Goal: Find specific page/section: Find specific page/section

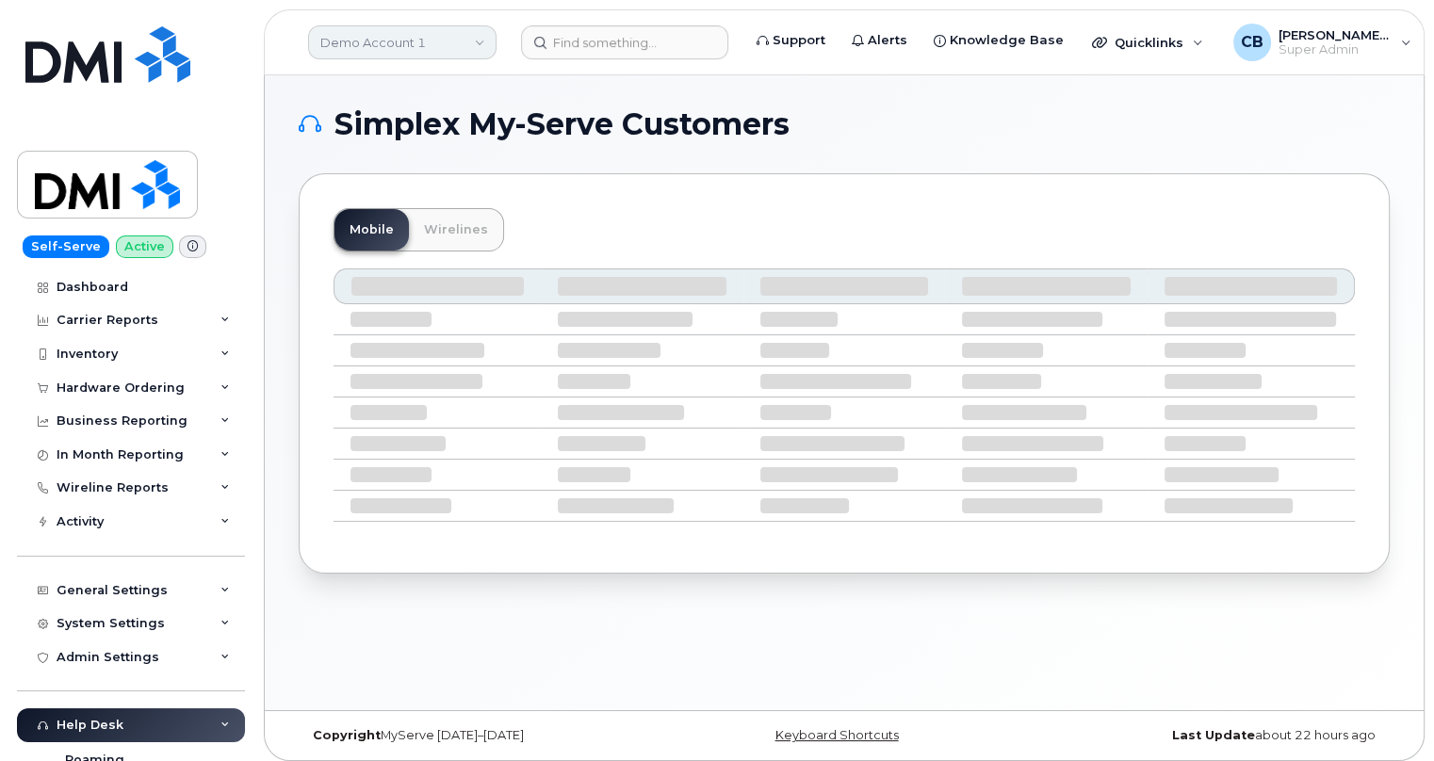
click at [404, 46] on link "Demo Account 1" at bounding box center [402, 42] width 188 height 34
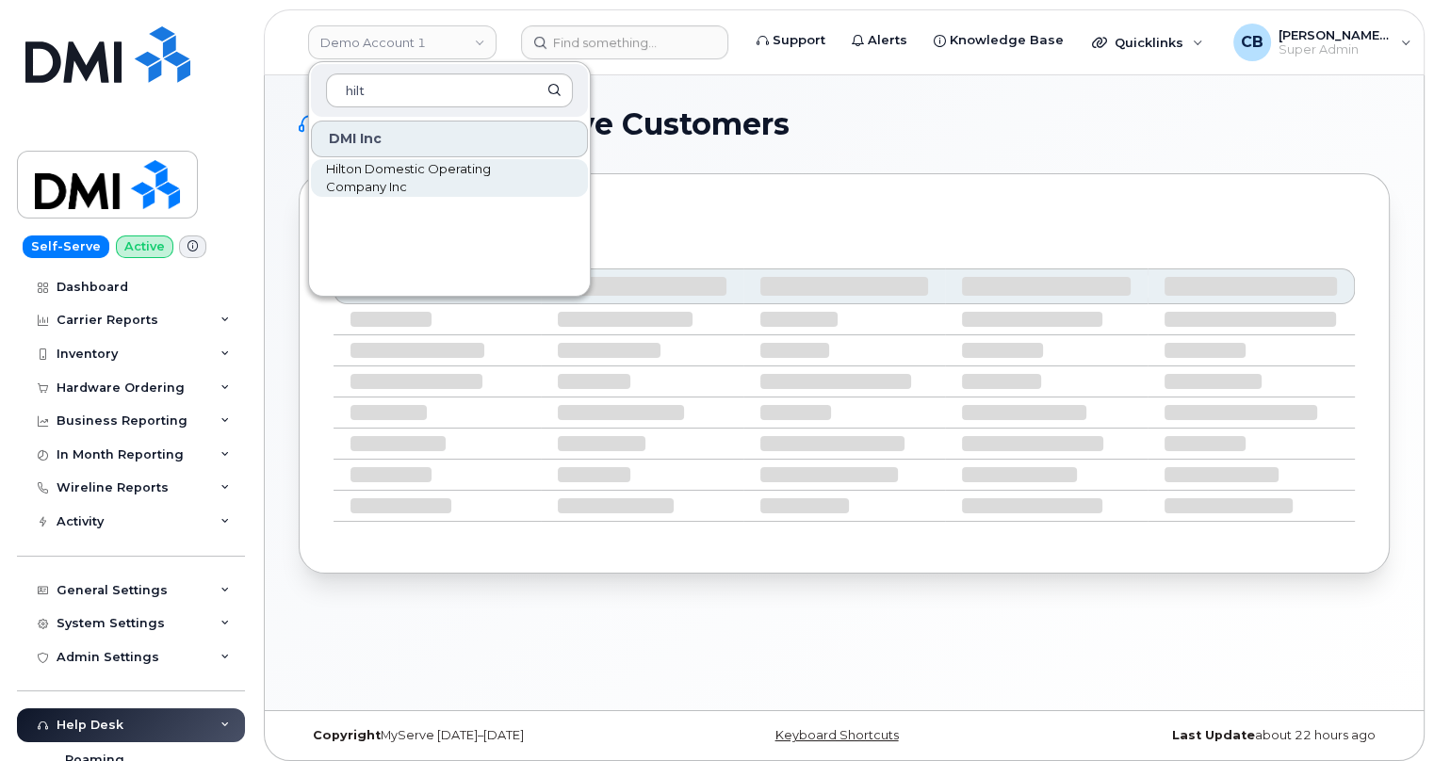
type input "hilt"
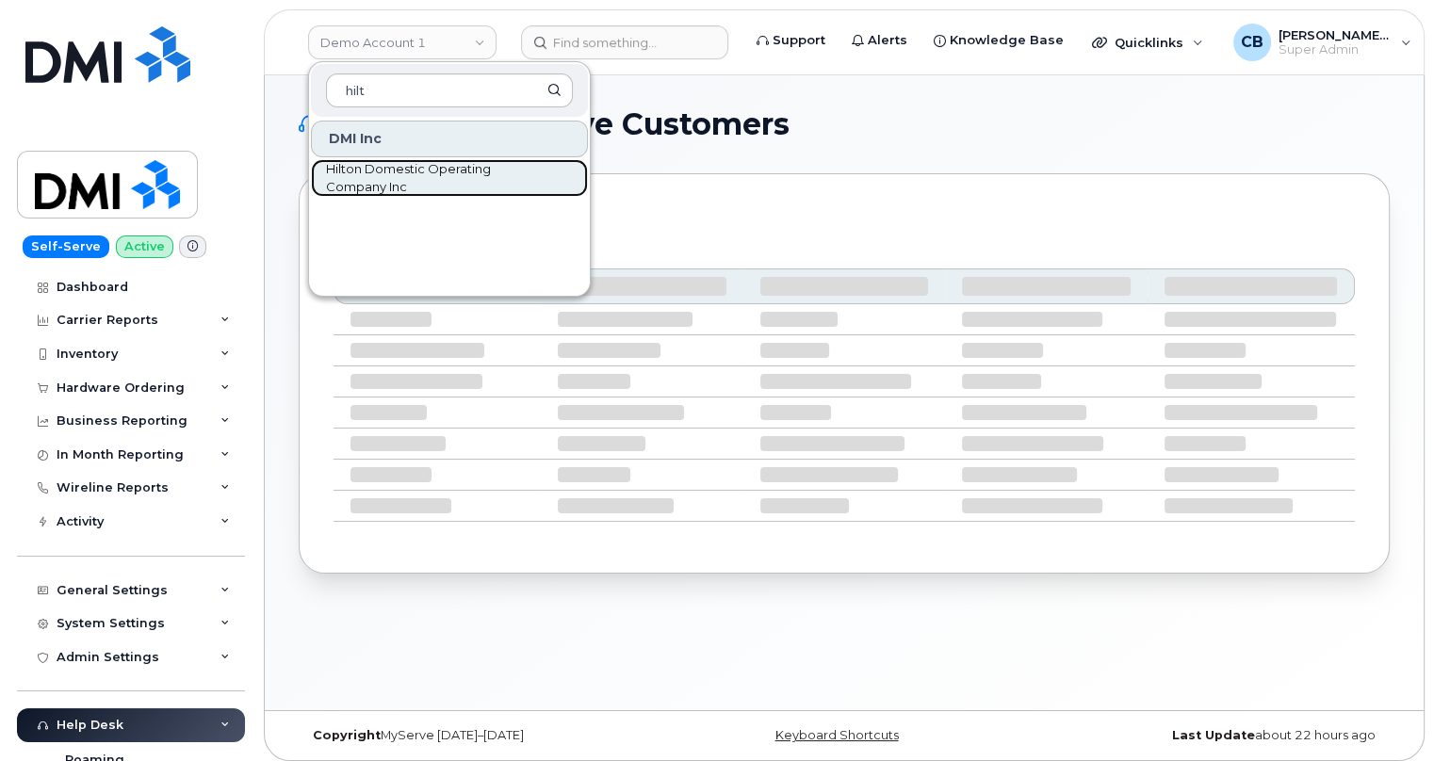
click at [386, 180] on span "Hilton Domestic Operating Company Inc" at bounding box center [434, 178] width 217 height 37
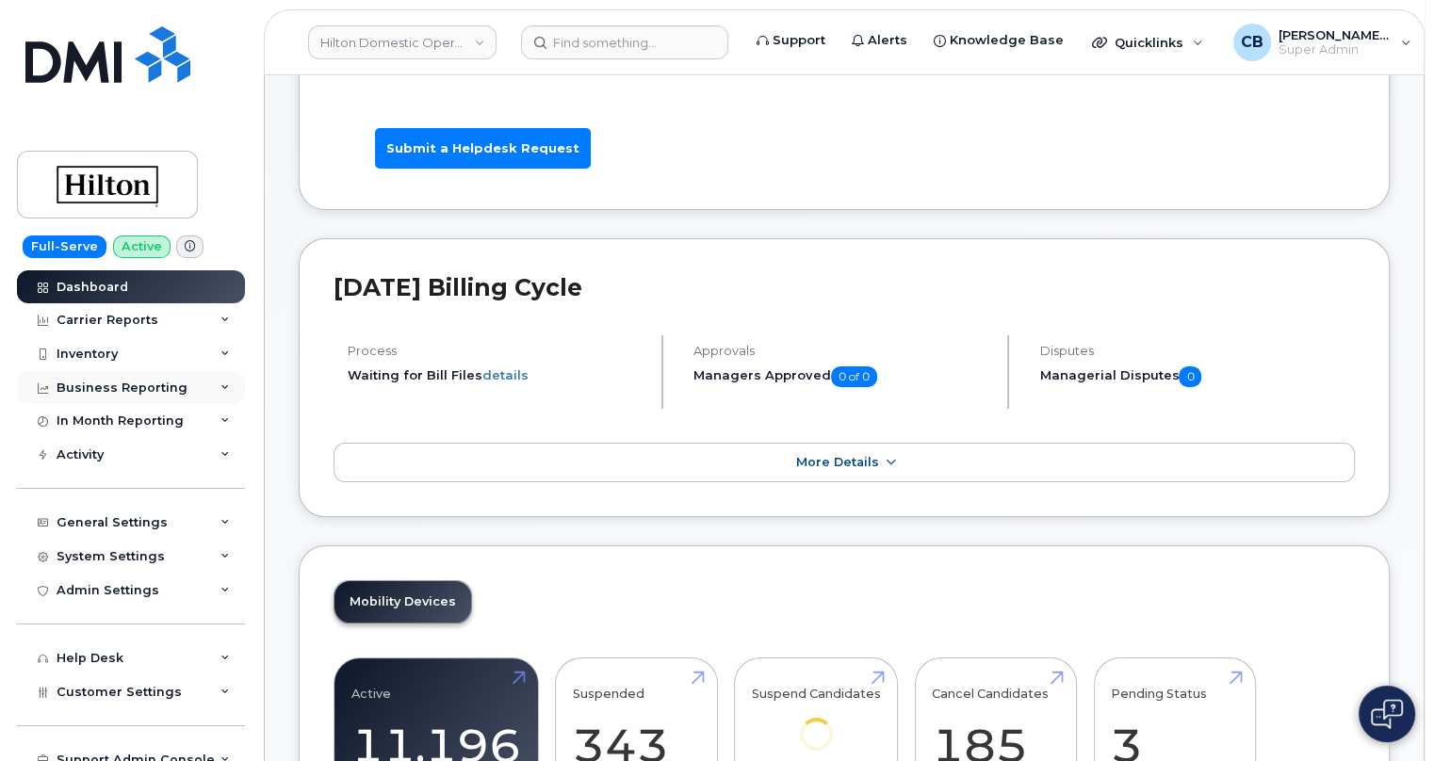
click at [220, 383] on icon at bounding box center [224, 387] width 9 height 9
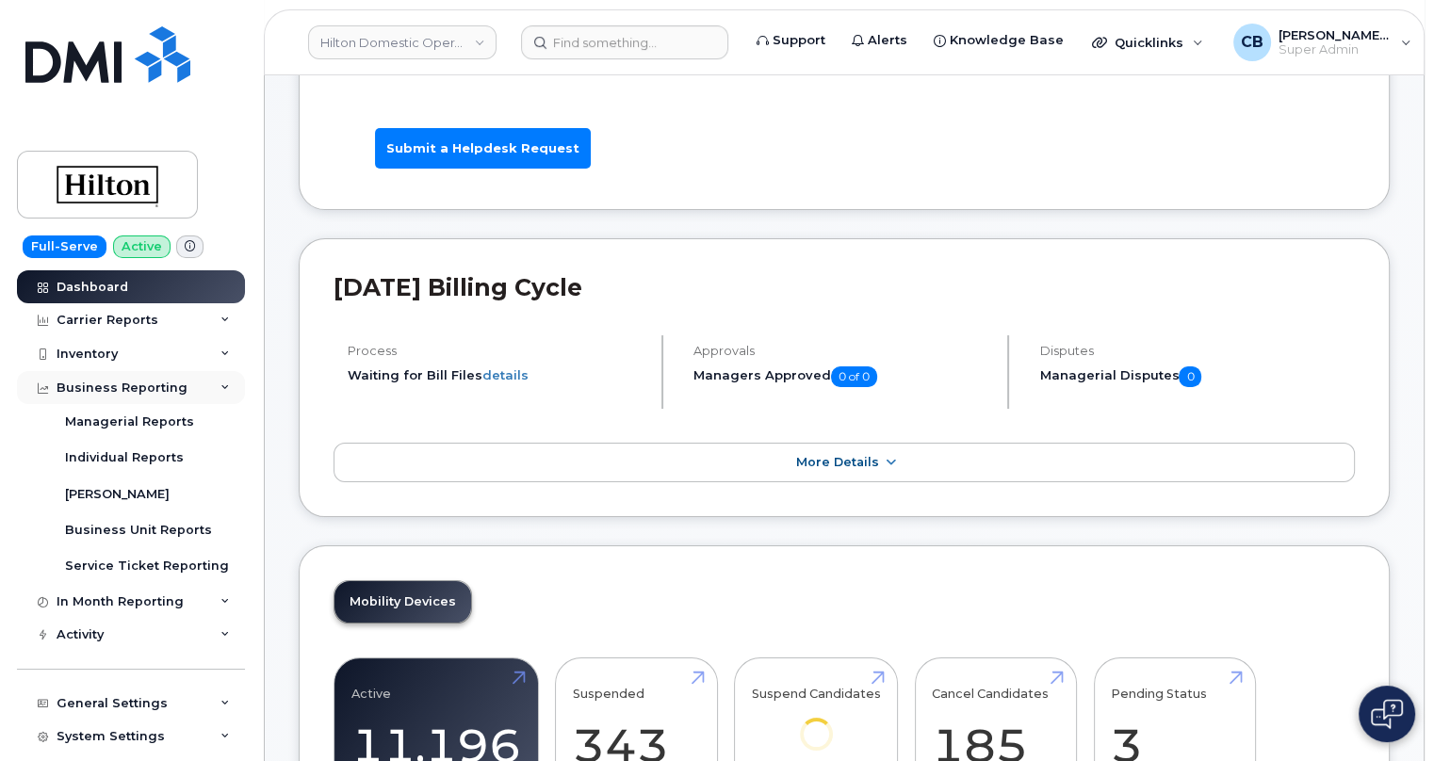
click at [220, 383] on icon at bounding box center [224, 387] width 9 height 9
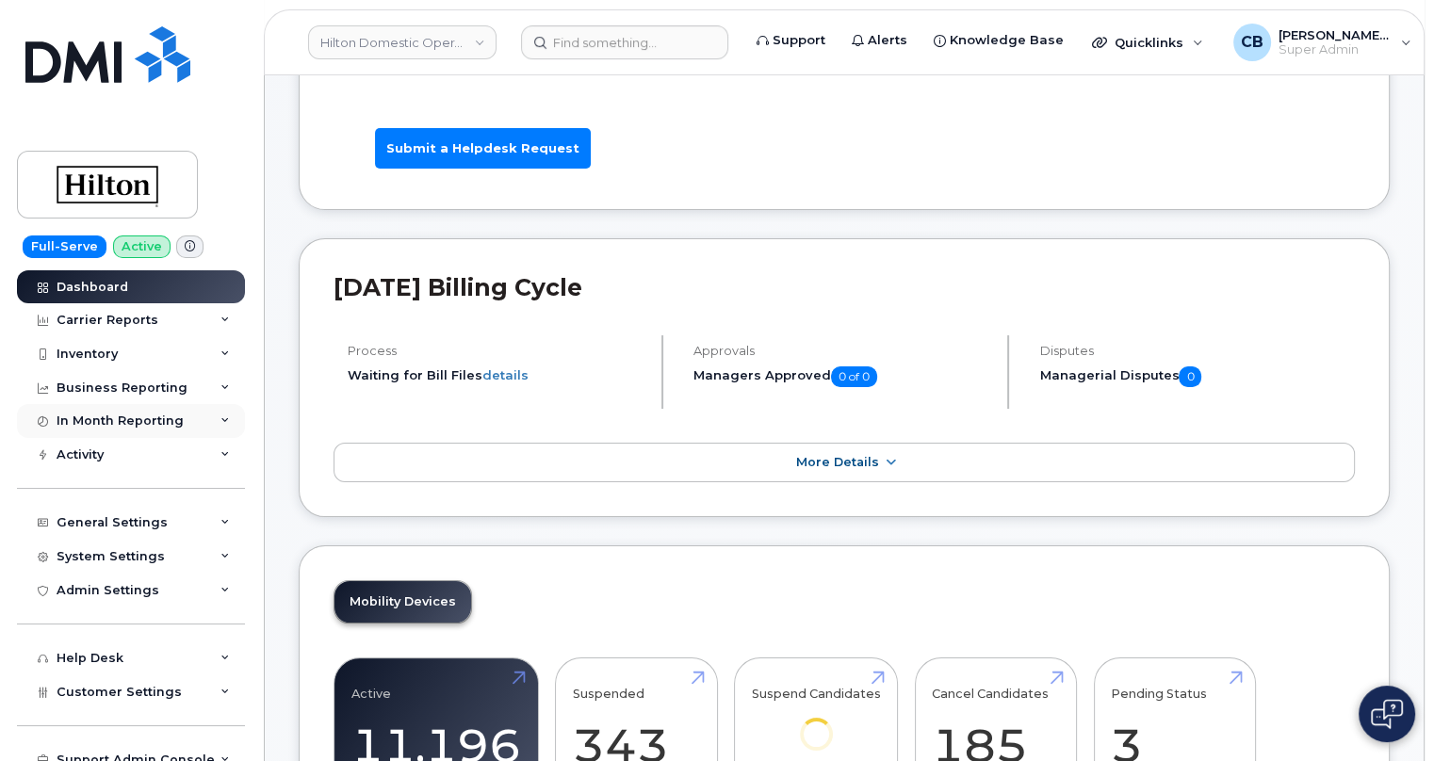
click at [223, 418] on icon at bounding box center [224, 420] width 9 height 9
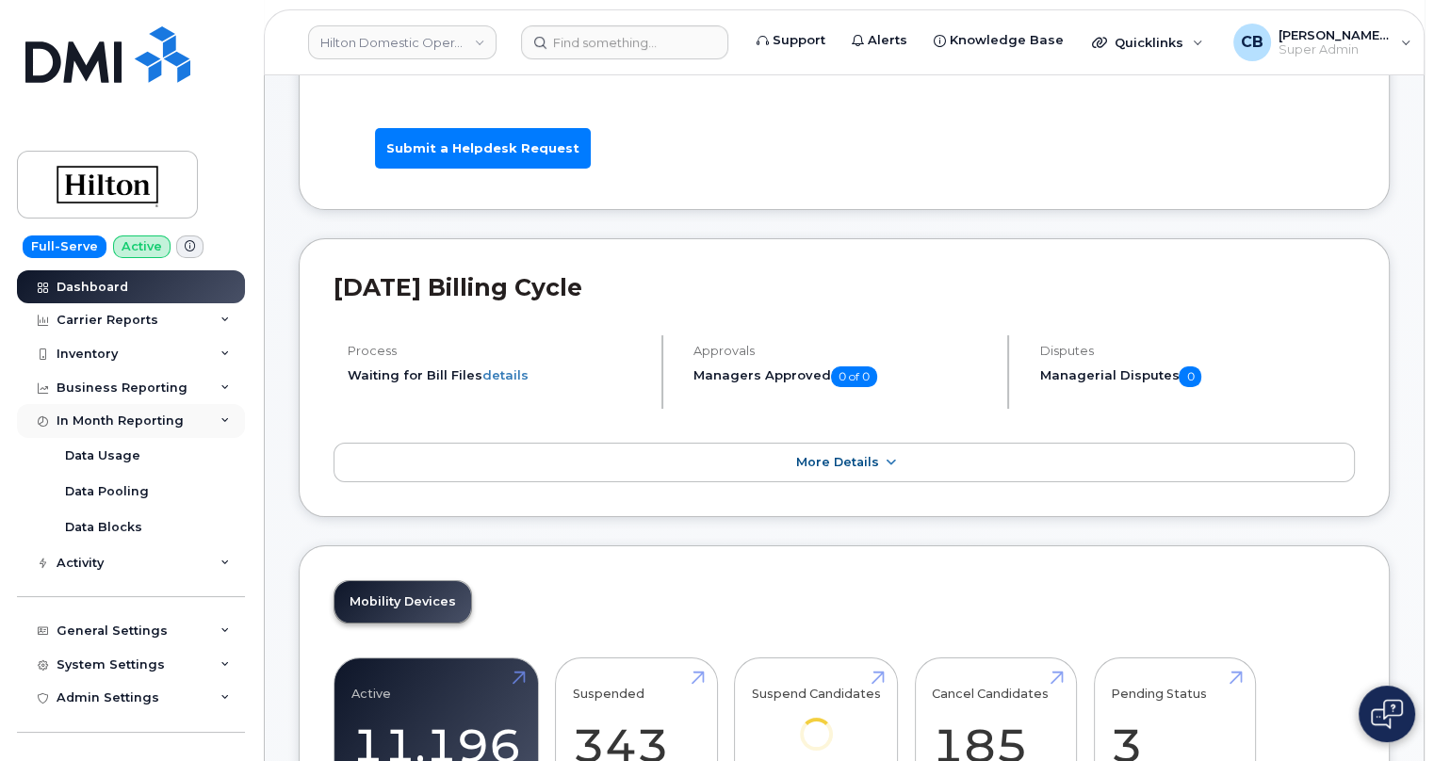
click at [223, 418] on icon at bounding box center [224, 420] width 9 height 9
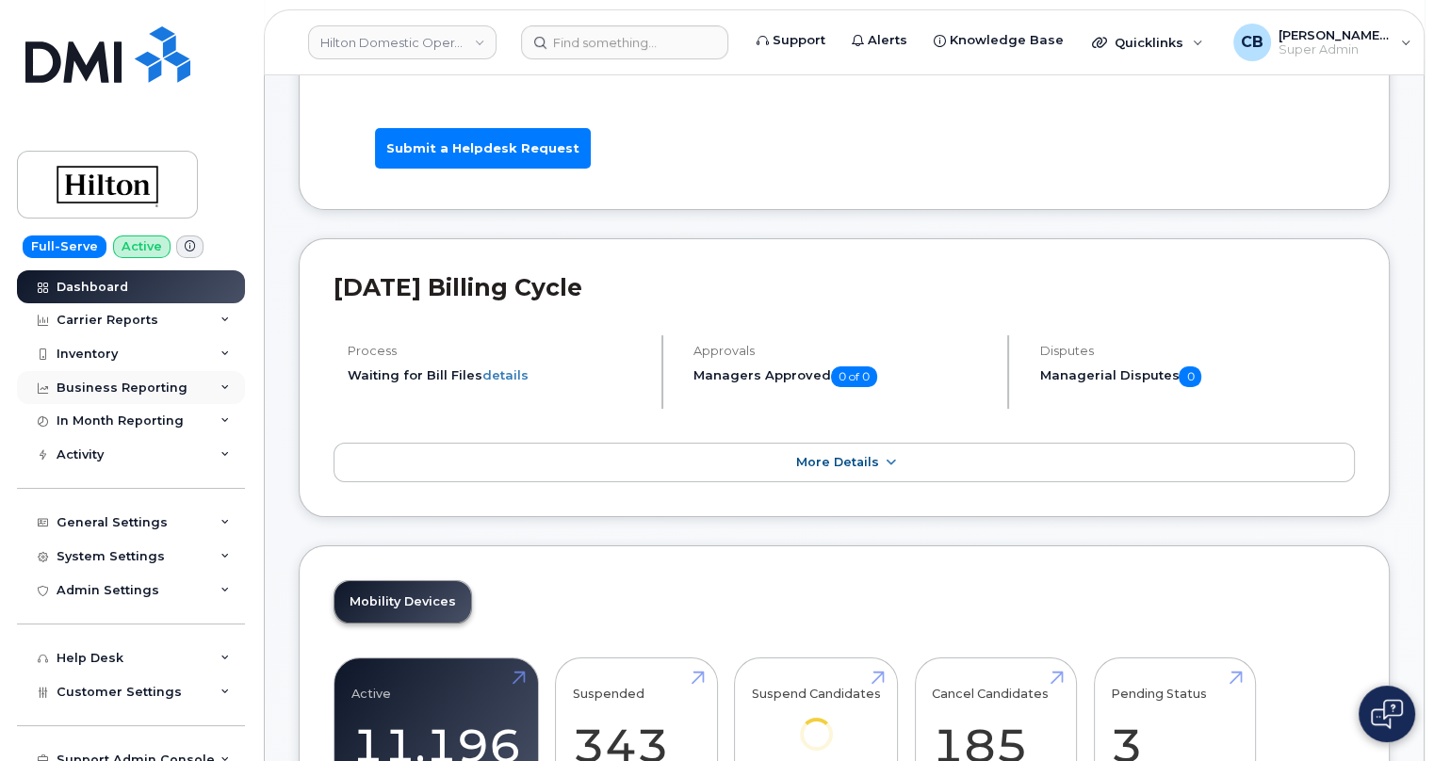
click at [223, 387] on icon at bounding box center [224, 387] width 9 height 9
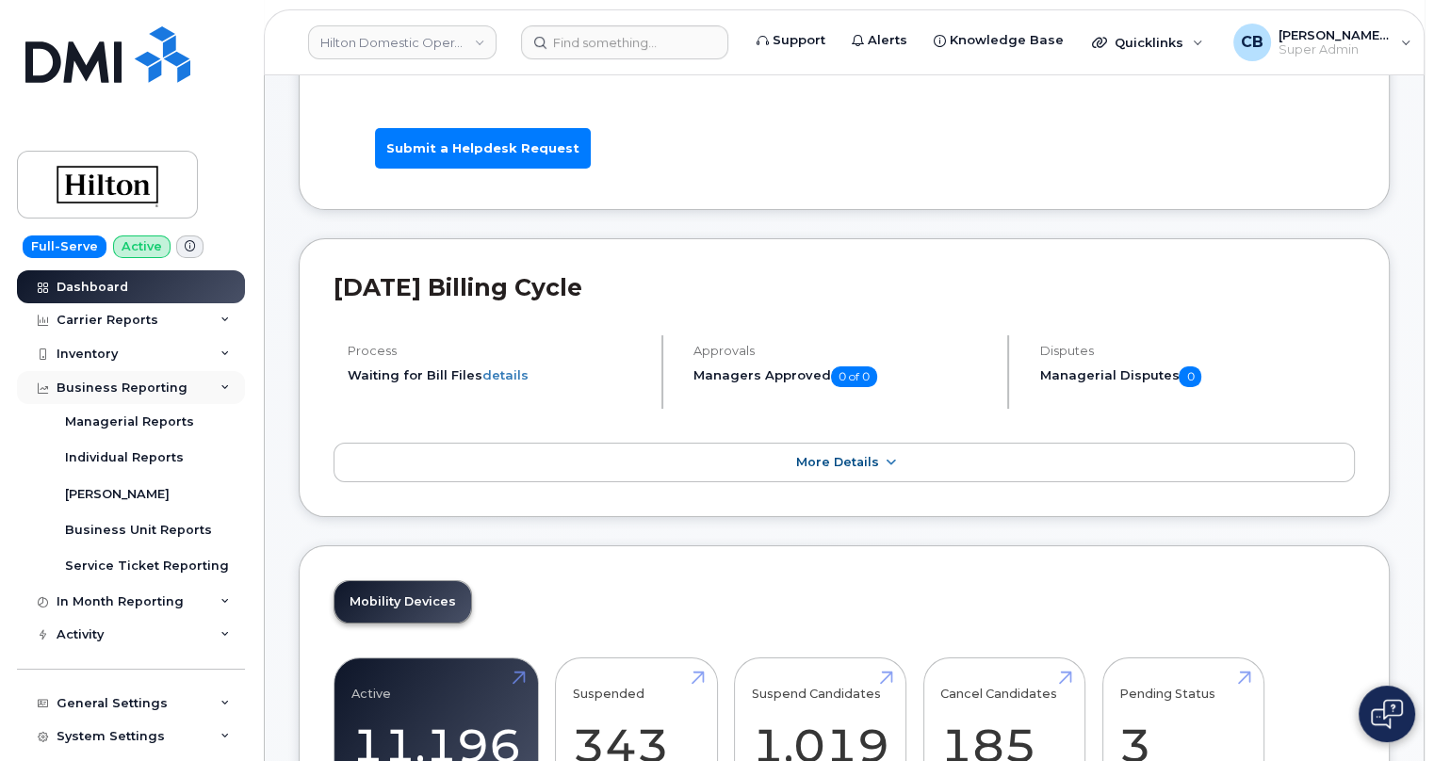
click at [220, 384] on icon at bounding box center [224, 387] width 9 height 9
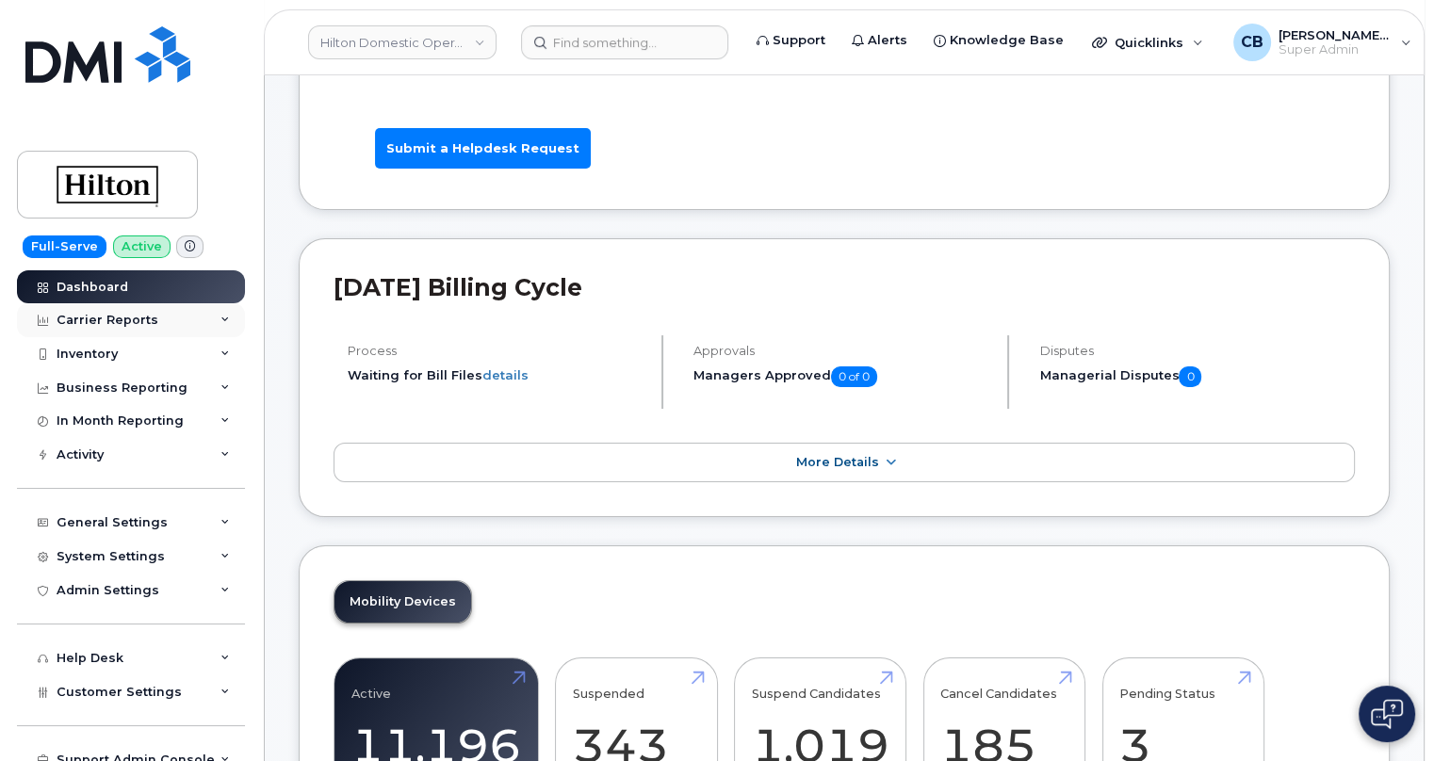
click at [220, 320] on icon at bounding box center [224, 320] width 9 height 9
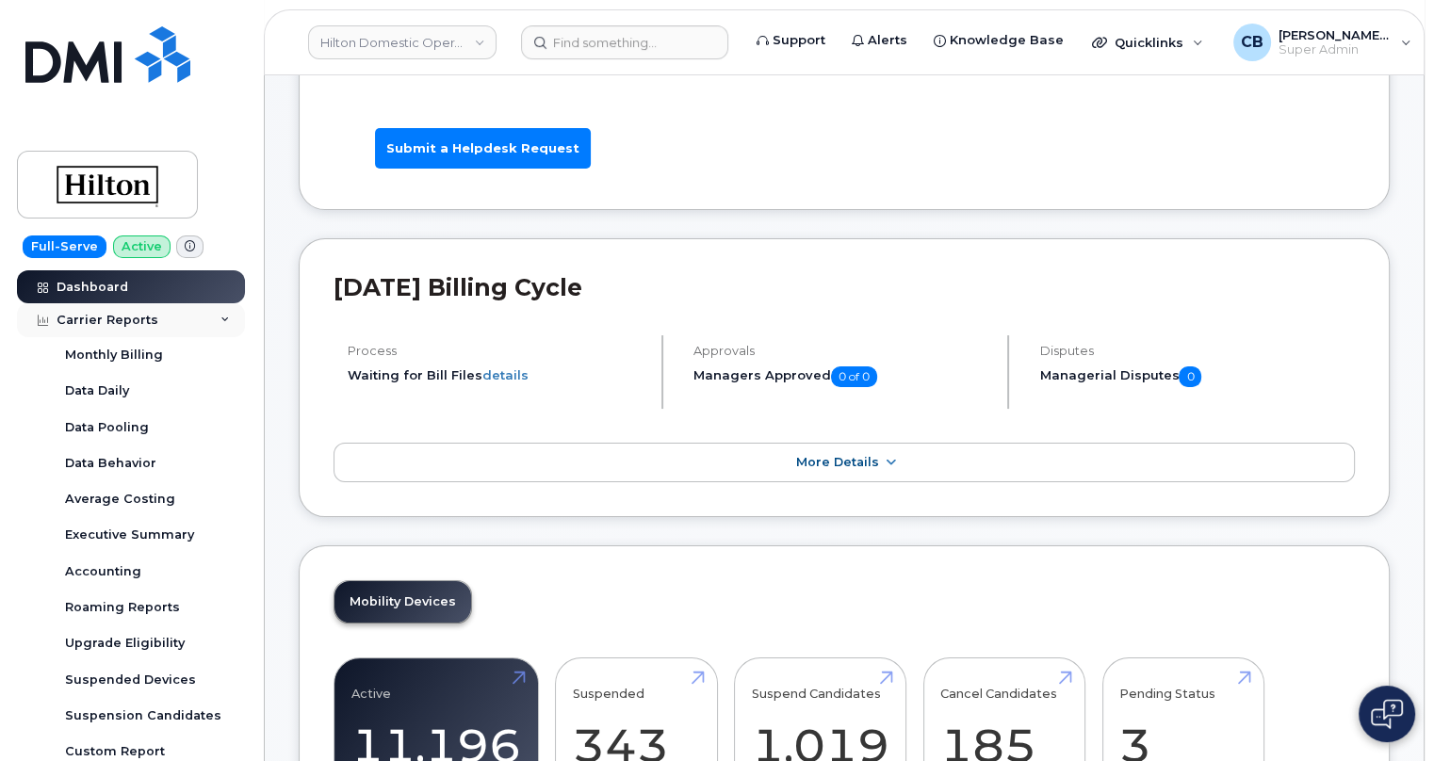
click at [220, 311] on div "Carrier Reports" at bounding box center [131, 320] width 228 height 34
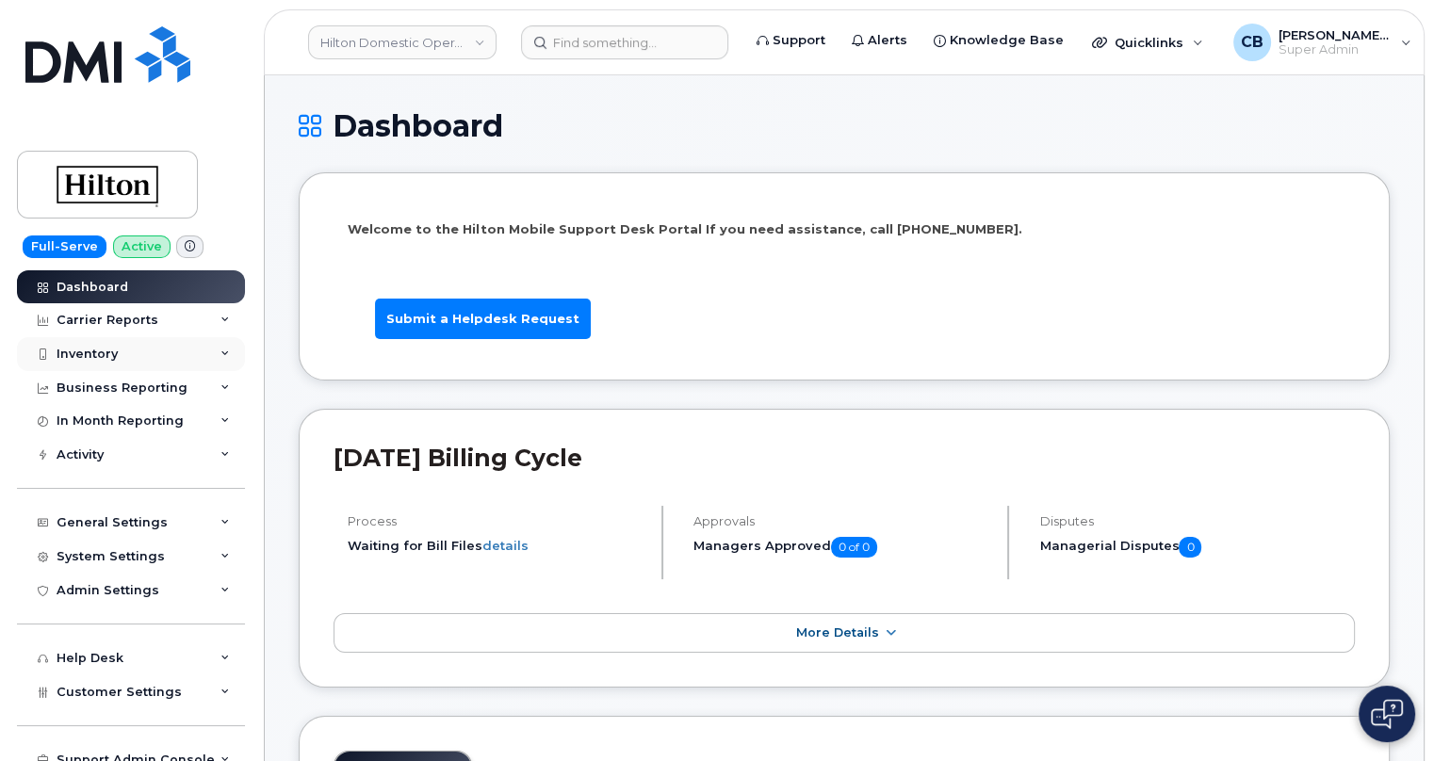
click at [213, 349] on div "Inventory" at bounding box center [131, 354] width 228 height 34
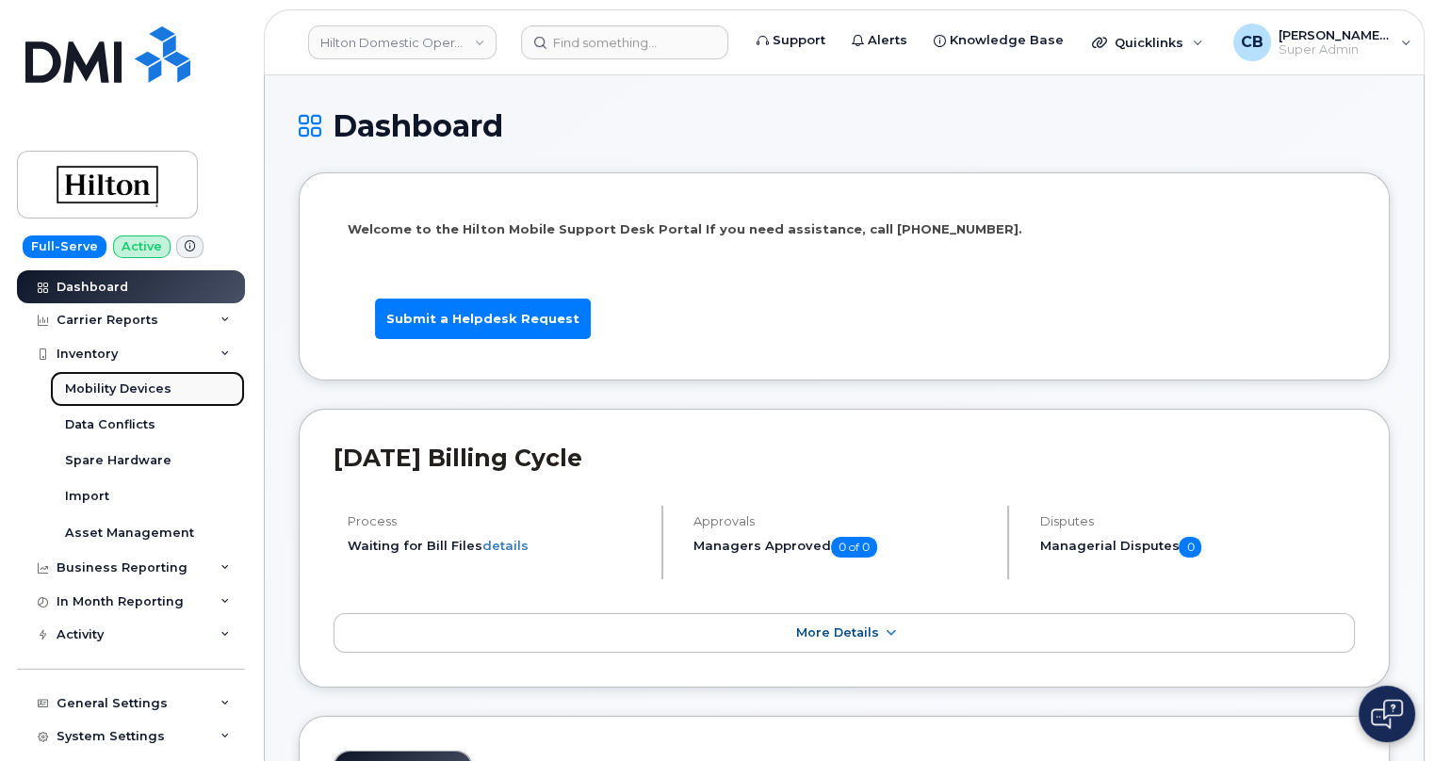
click at [112, 391] on div "Mobility Devices" at bounding box center [118, 389] width 106 height 17
